Goal: Information Seeking & Learning: Learn about a topic

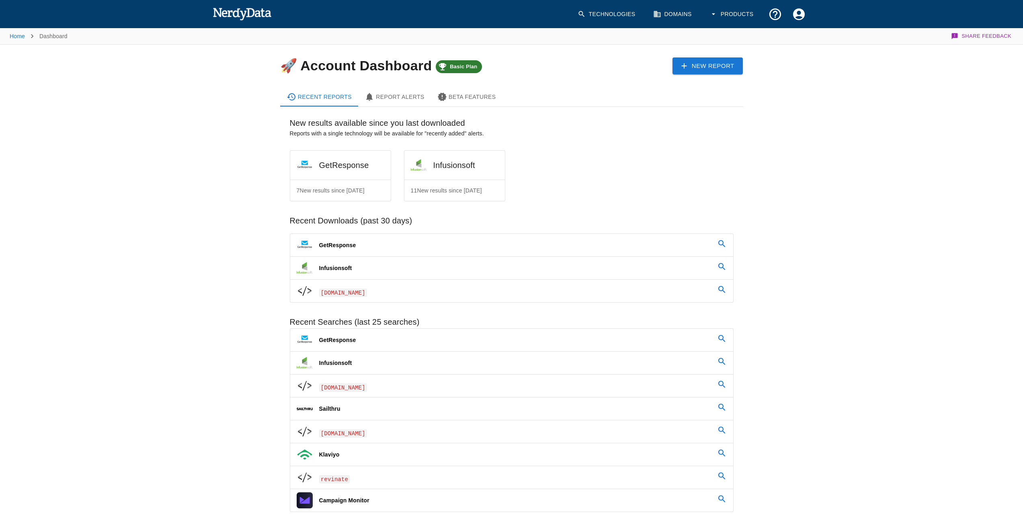
scroll to position [53, 0]
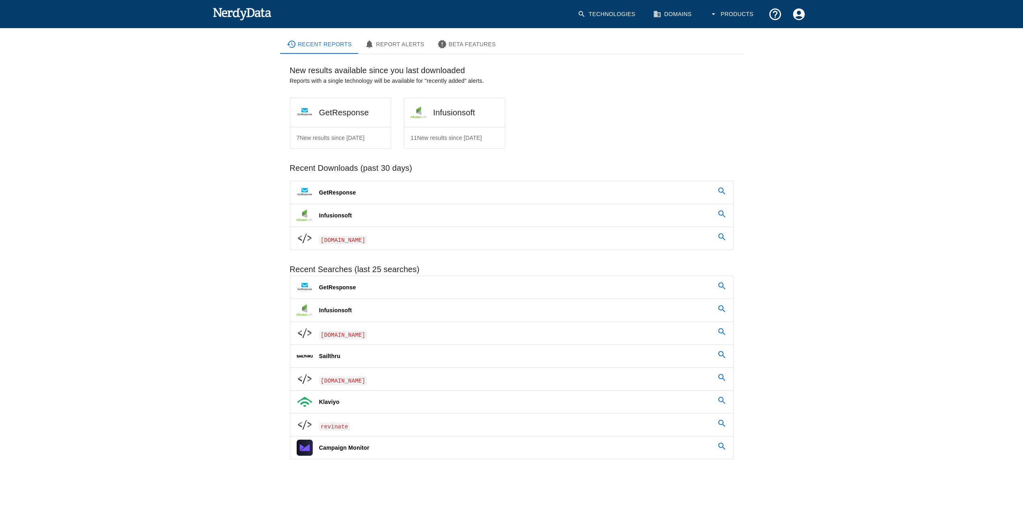
click at [416, 219] on link "Infusionsoft" at bounding box center [511, 215] width 443 height 23
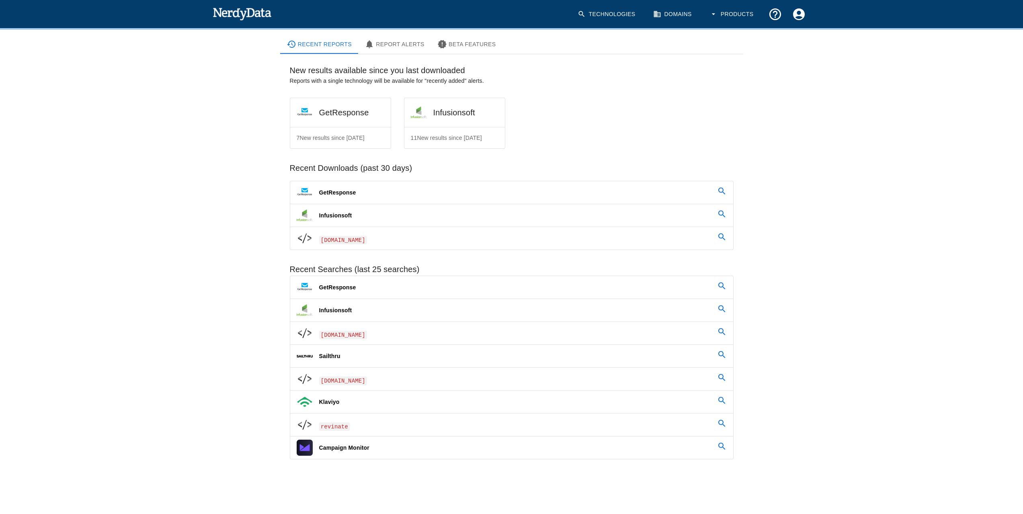
click at [419, 215] on link "Infusionsoft" at bounding box center [511, 215] width 443 height 23
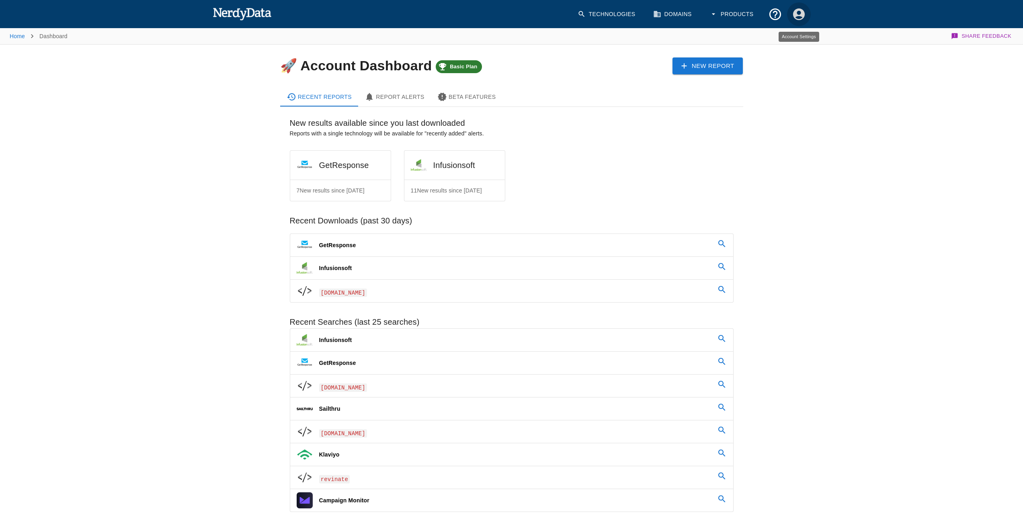
click at [799, 15] on icon "Account Settings" at bounding box center [799, 14] width 12 height 12
click at [749, 16] on div at bounding box center [514, 257] width 1029 height 514
click at [741, 10] on button "Products" at bounding box center [732, 14] width 55 height 24
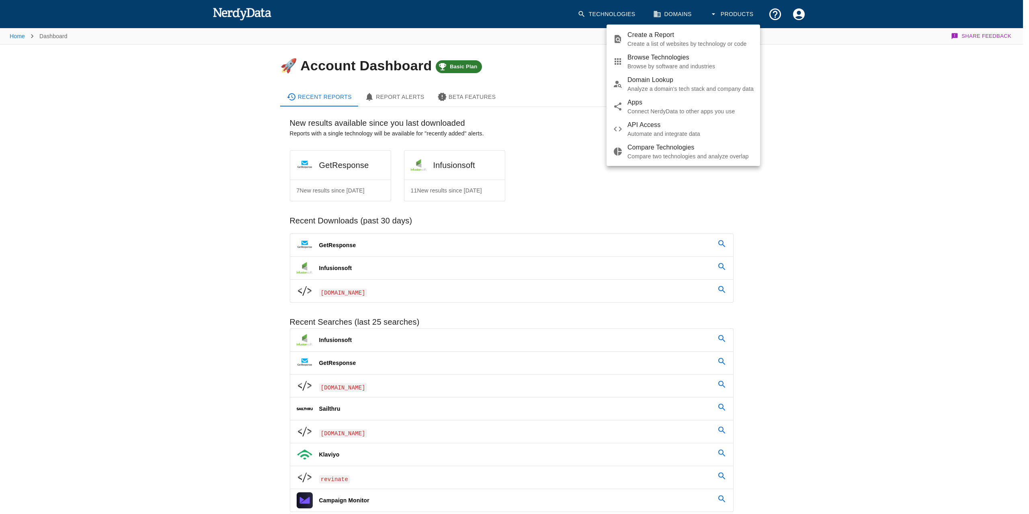
click at [794, 18] on div at bounding box center [514, 257] width 1029 height 514
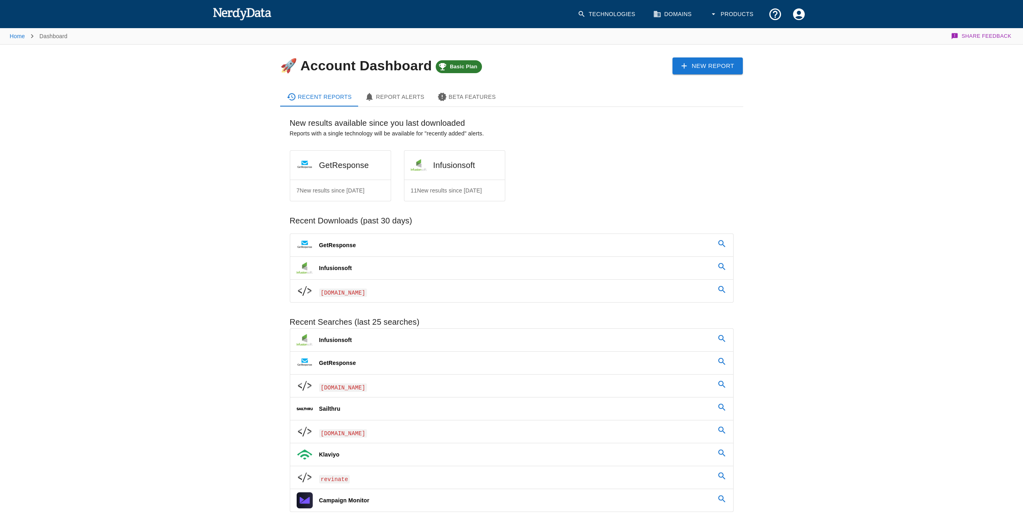
click at [800, 15] on icon "Account Settings" at bounding box center [799, 14] width 12 height 12
click at [602, 11] on div at bounding box center [514, 257] width 1029 height 514
click at [617, 15] on link "Technologies" at bounding box center [607, 14] width 69 height 24
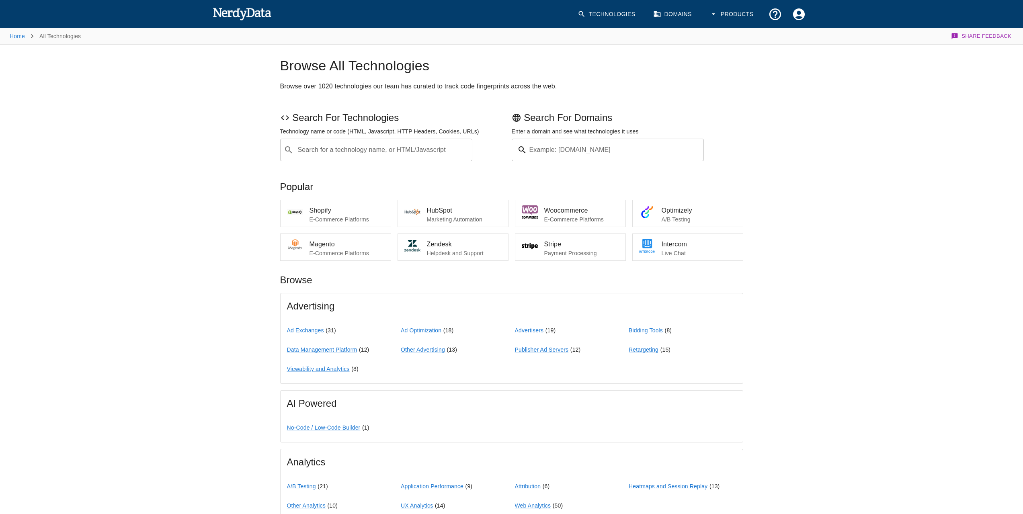
click at [397, 146] on div "Search for a technology name, or HTML/Javascript ​ Search for a technology name…" at bounding box center [376, 150] width 193 height 23
type input "Email"
click at [588, 155] on input "Domain Search" at bounding box center [617, 150] width 174 height 23
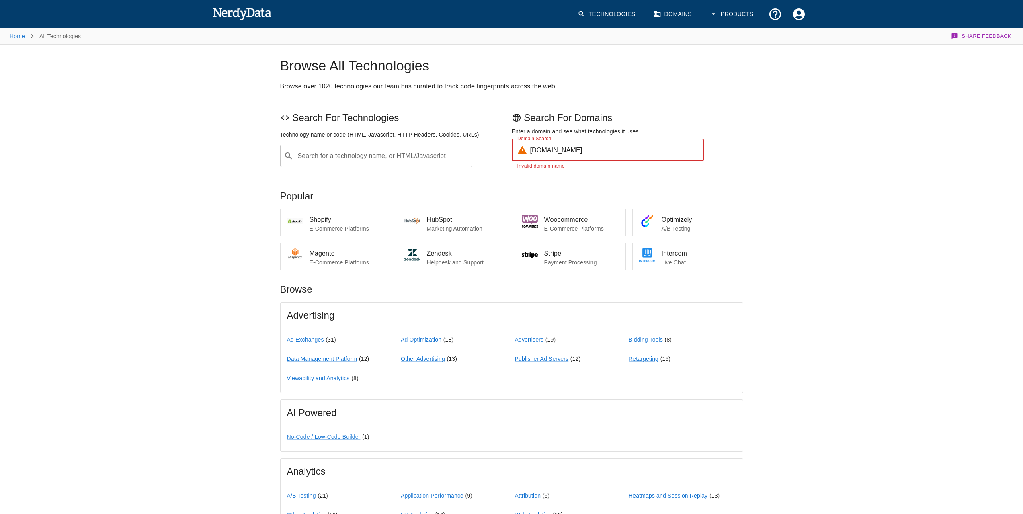
type input "revinate.com"
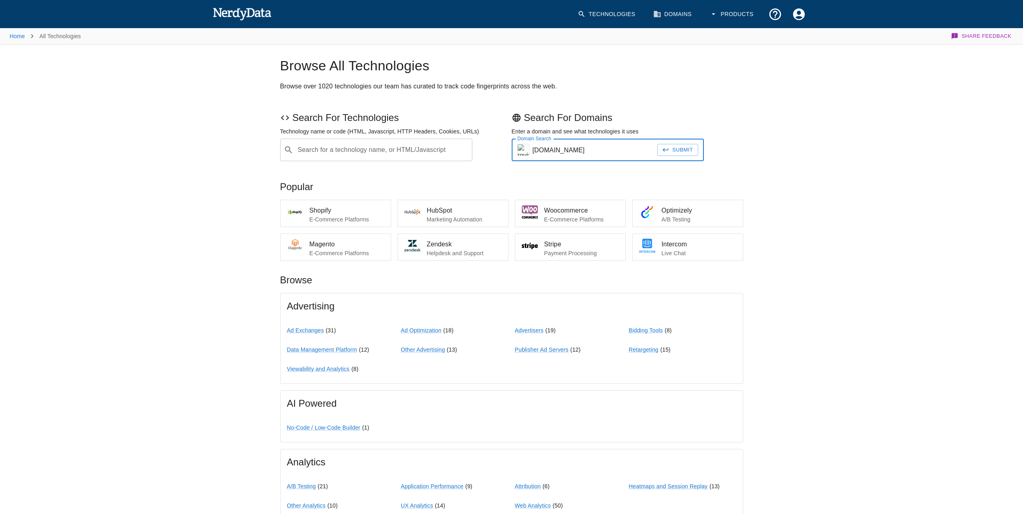
click at [692, 150] on button "Submit" at bounding box center [677, 150] width 41 height 12
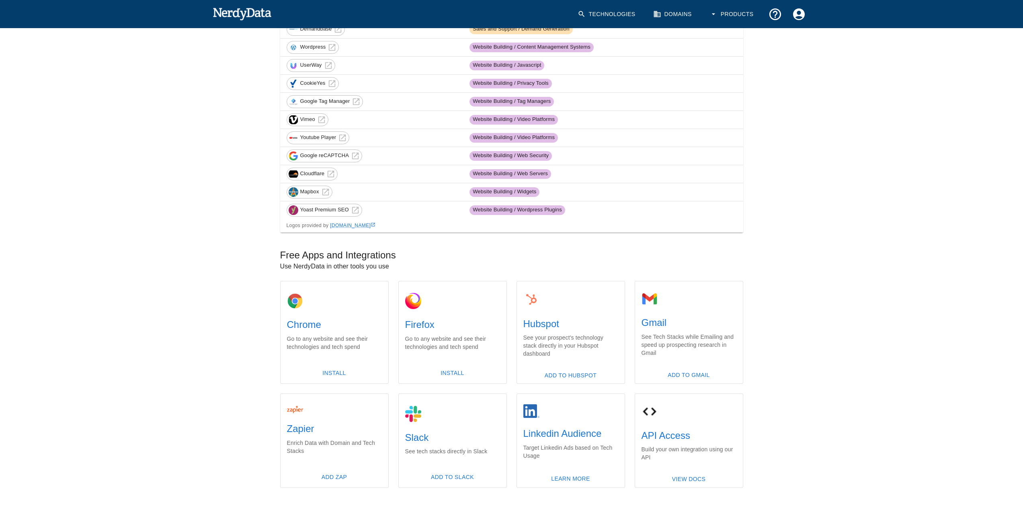
scroll to position [344, 0]
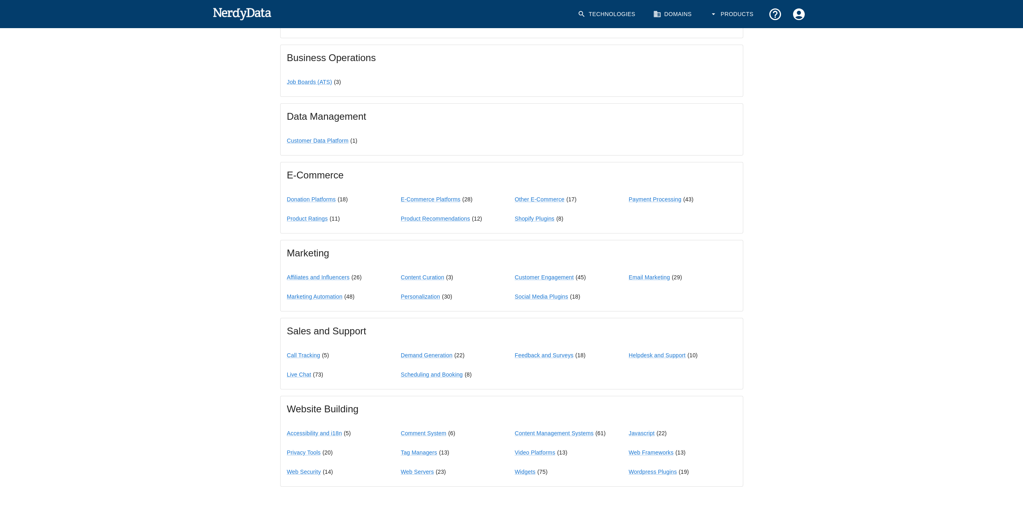
scroll to position [500, 0]
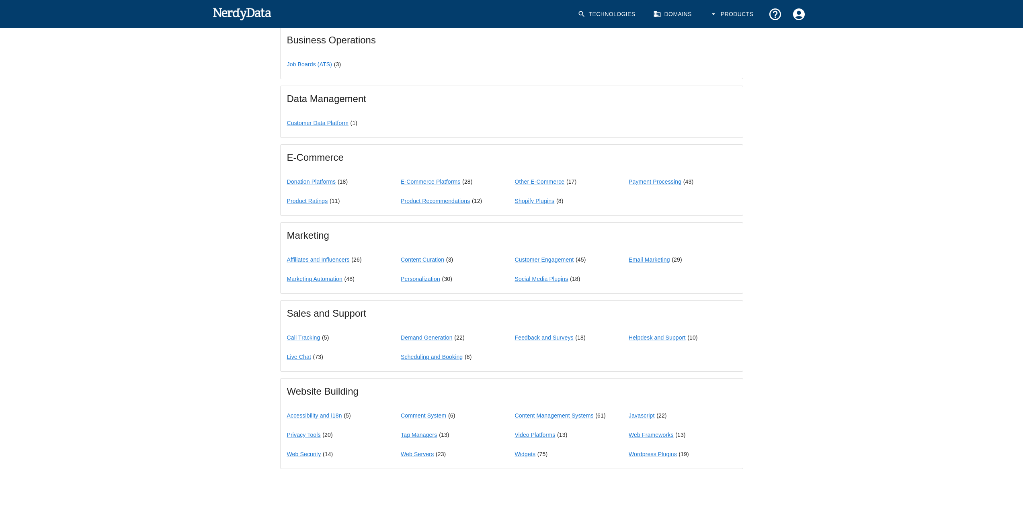
drag, startPoint x: 339, startPoint y: 279, endPoint x: 636, endPoint y: 259, distance: 297.8
click at [636, 259] on link "Email Marketing" at bounding box center [649, 260] width 41 height 6
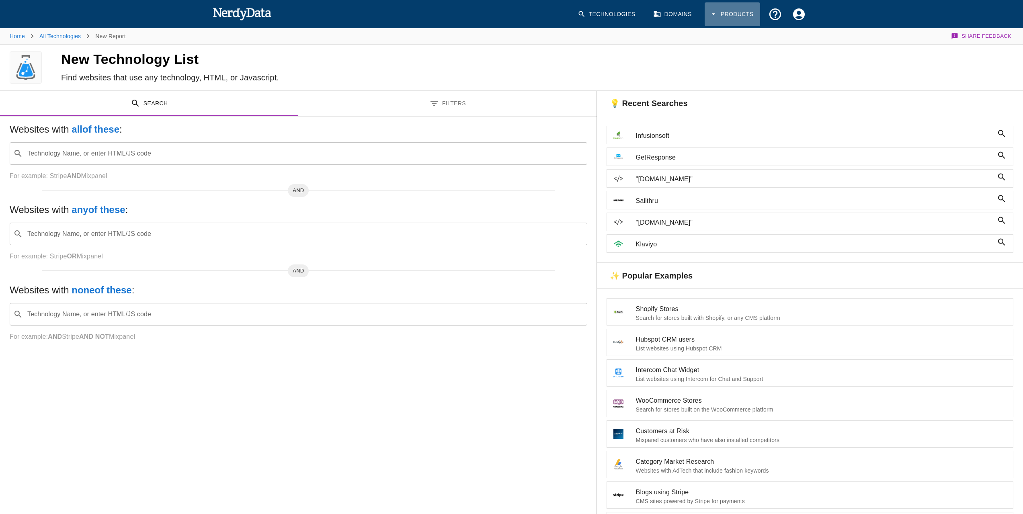
drag, startPoint x: 746, startPoint y: 13, endPoint x: 781, endPoint y: 16, distance: 35.2
click at [781, 16] on div "Technologies Domains Products" at bounding box center [690, 14] width 241 height 37
click at [801, 14] on icon "Account Settings" at bounding box center [799, 14] width 12 height 12
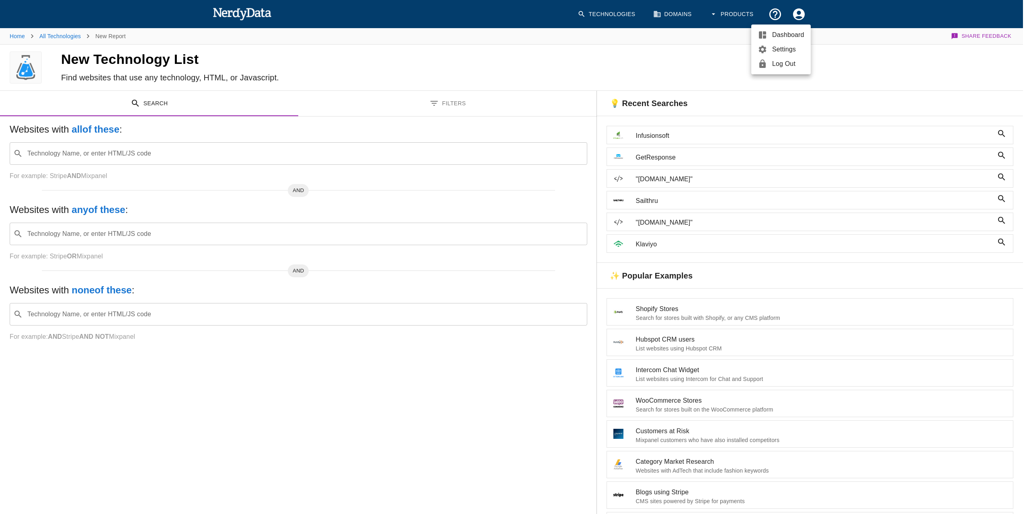
click at [780, 12] on div at bounding box center [514, 257] width 1029 height 514
click at [776, 12] on icon "Support and Documentation" at bounding box center [775, 14] width 12 height 12
click at [745, 36] on span "Data Documentation" at bounding box center [740, 35] width 82 height 10
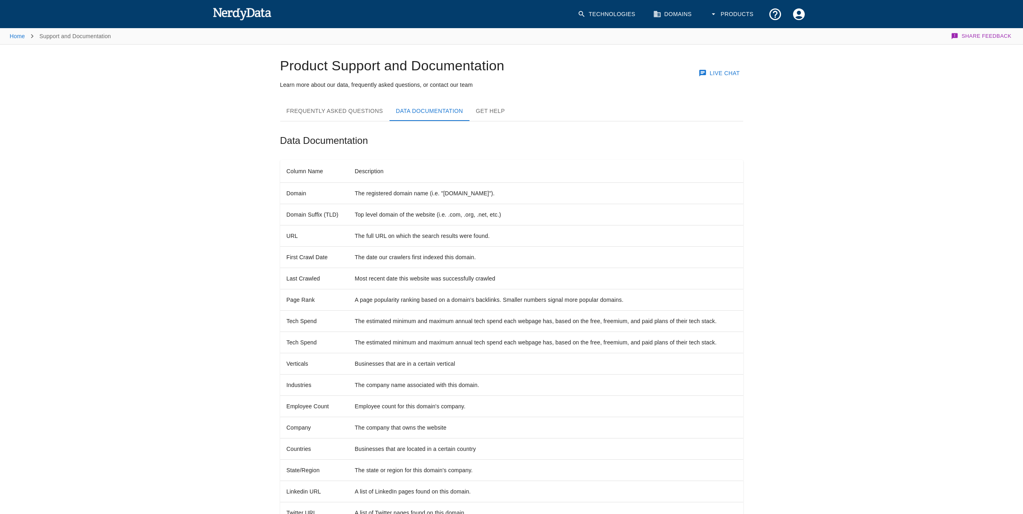
scroll to position [80, 0]
